Goal: Check status: Check status

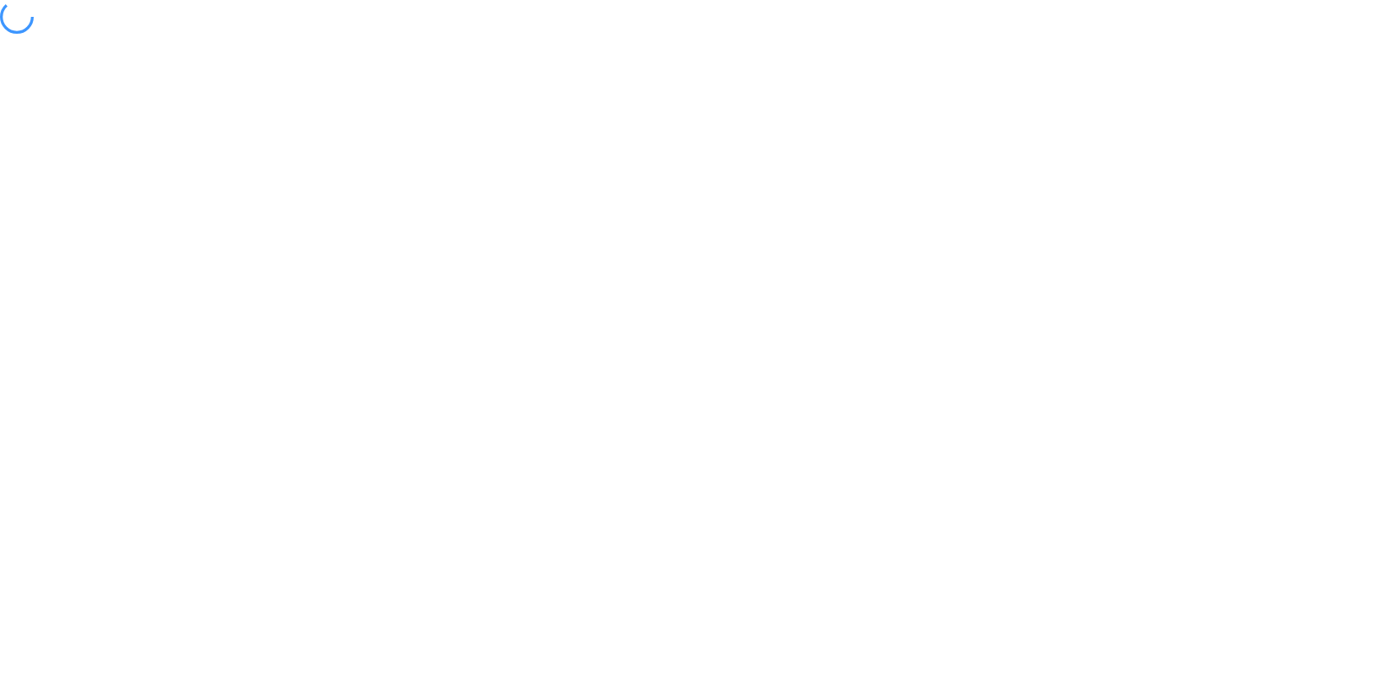
select select "*"
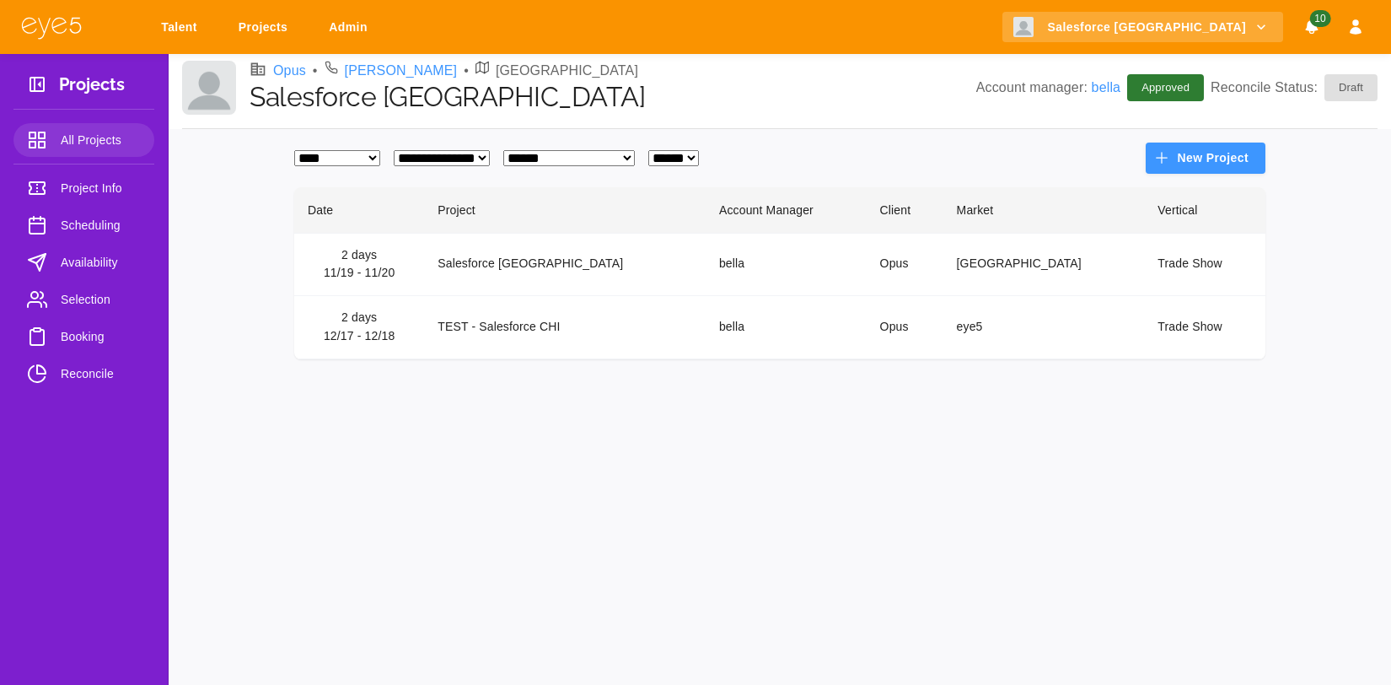
click at [196, 28] on link "Talent" at bounding box center [182, 27] width 64 height 31
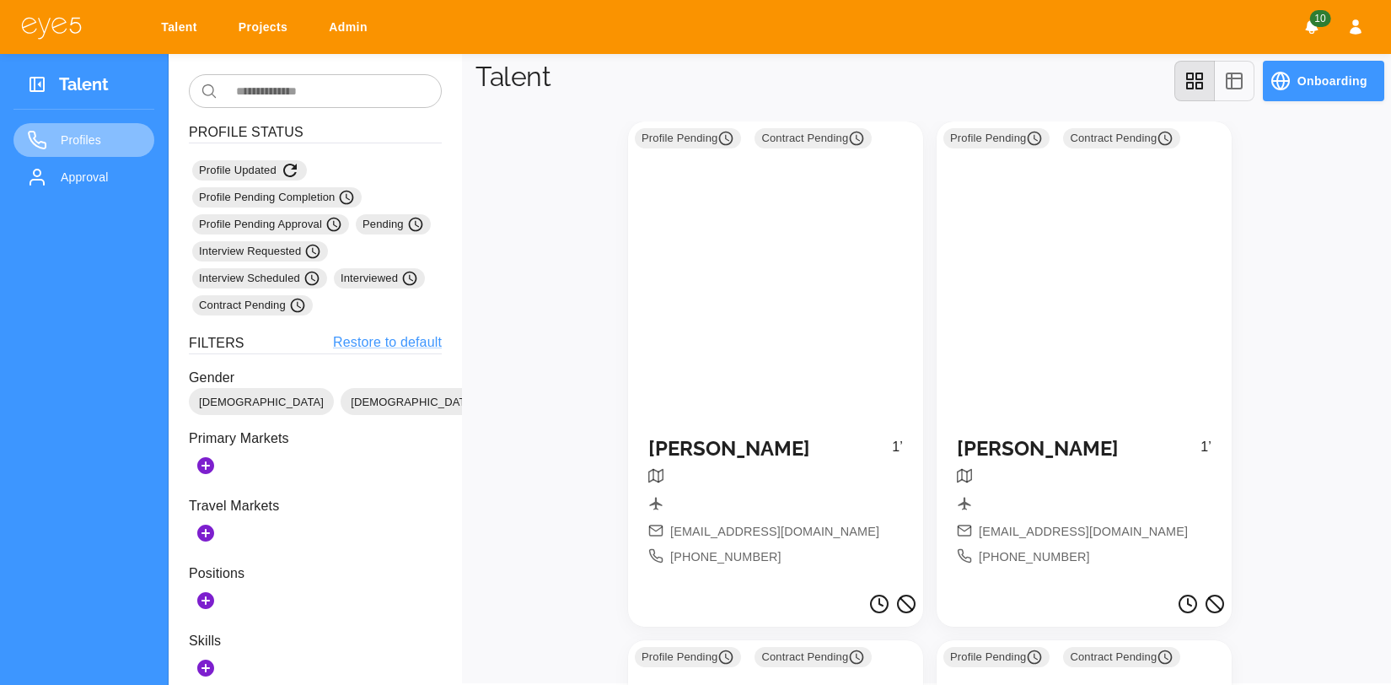
drag, startPoint x: 67, startPoint y: 134, endPoint x: 95, endPoint y: 143, distance: 29.3
click at [67, 133] on span "Profiles" at bounding box center [101, 140] width 80 height 20
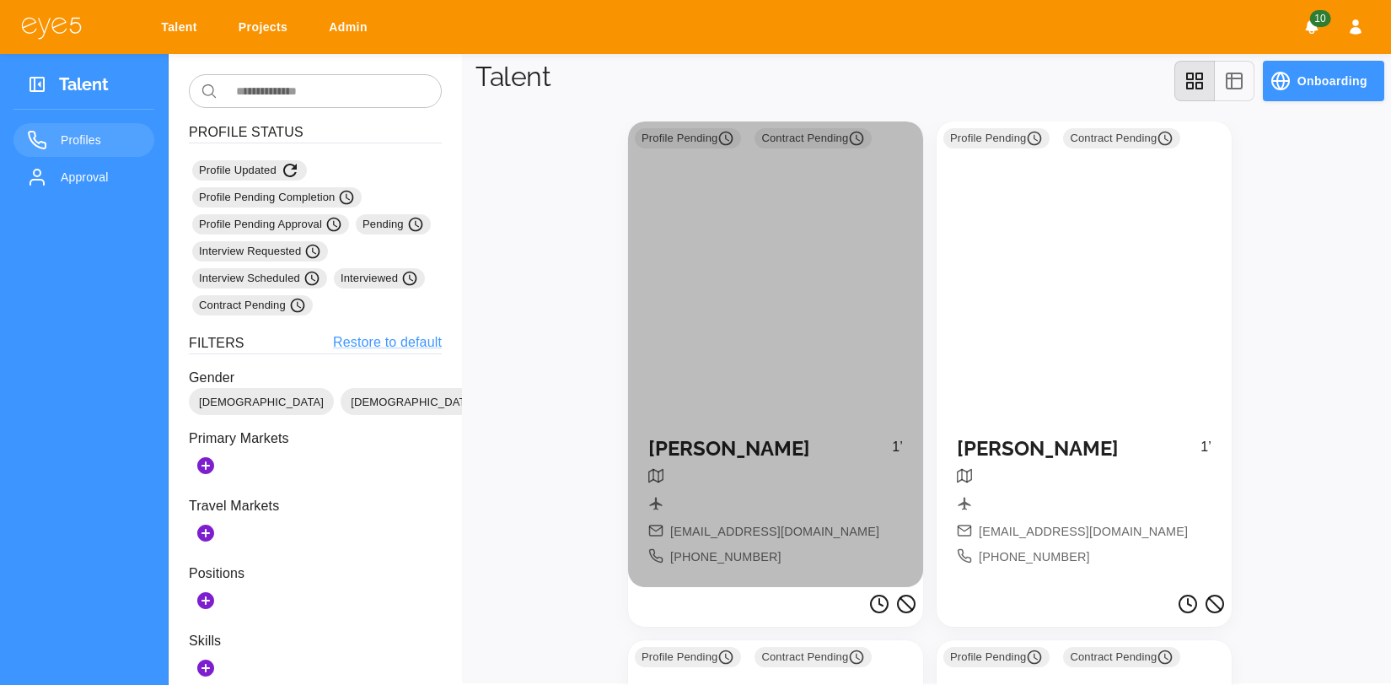
click at [759, 483] on div at bounding box center [775, 478] width 255 height 21
click at [774, 314] on div "Profile Pending Contract Pending" at bounding box center [775, 268] width 295 height 295
